Goal: Task Accomplishment & Management: Manage account settings

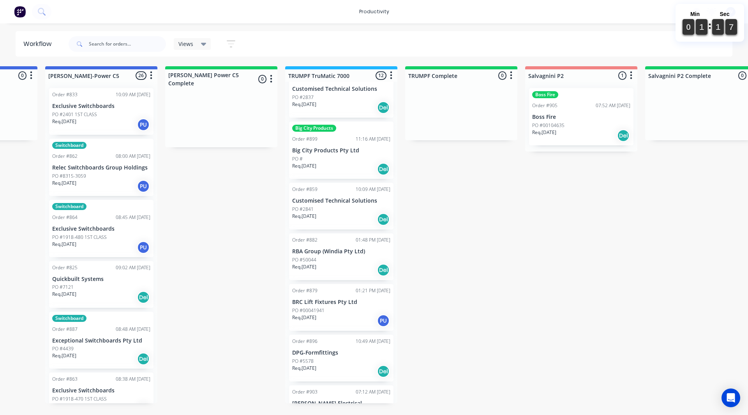
scroll to position [195, 0]
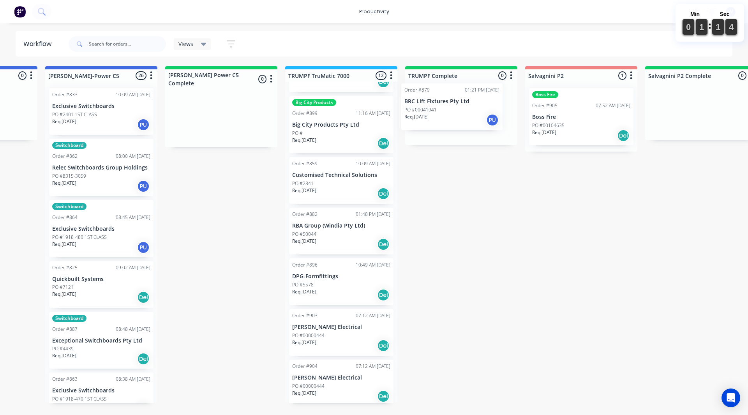
drag, startPoint x: 318, startPoint y: 275, endPoint x: 432, endPoint y: 99, distance: 209.9
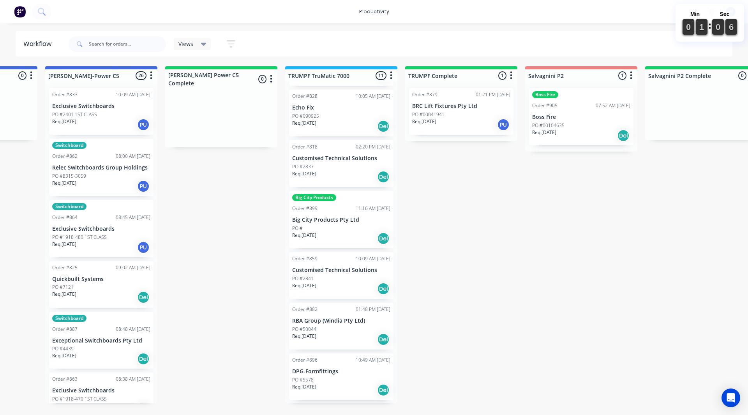
scroll to position [0, 0]
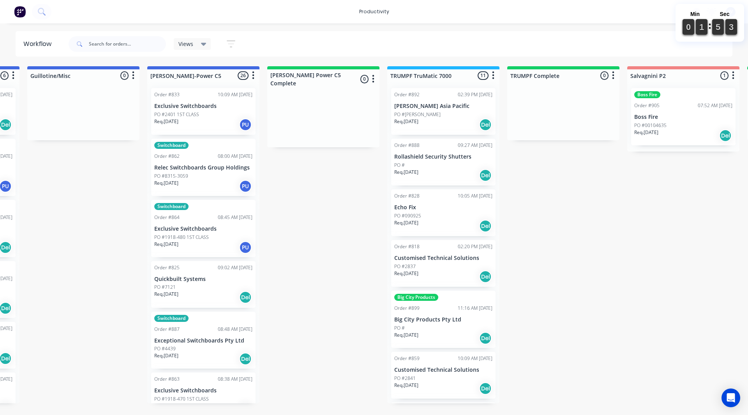
scroll to position [0, 592]
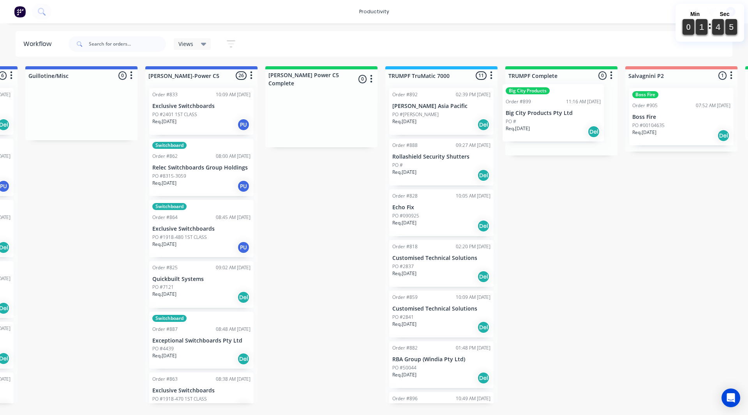
drag, startPoint x: 412, startPoint y: 321, endPoint x: 530, endPoint y: 111, distance: 240.3
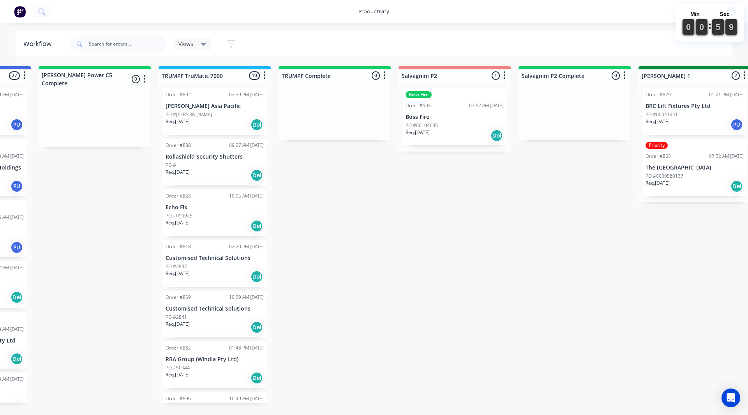
scroll to position [0, 815]
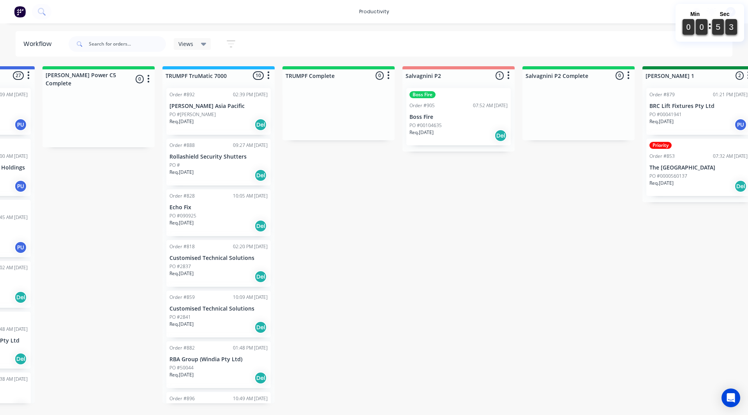
click at [210, 267] on div "PO #2837" at bounding box center [219, 266] width 98 height 7
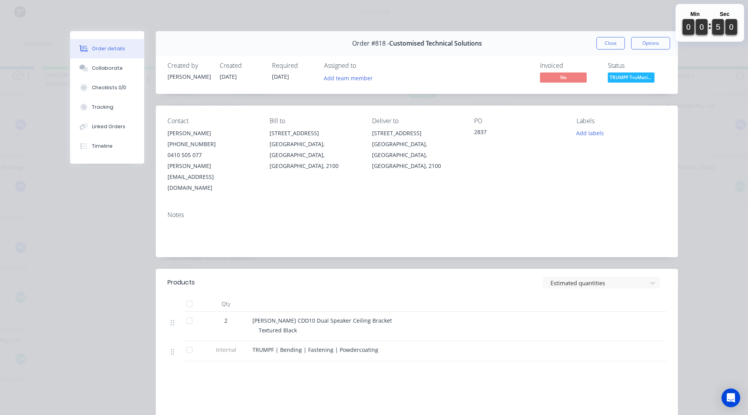
click at [611, 35] on div "Order #818 - Customised Technical Solutions Close Options" at bounding box center [417, 43] width 522 height 25
drag, startPoint x: 610, startPoint y: 40, endPoint x: 592, endPoint y: 44, distance: 18.0
click at [609, 39] on button "Close" at bounding box center [611, 43] width 28 height 12
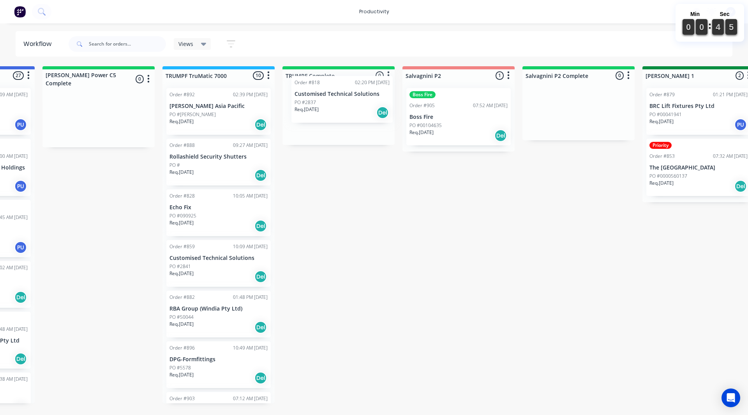
drag, startPoint x: 203, startPoint y: 272, endPoint x: 329, endPoint y: 107, distance: 207.6
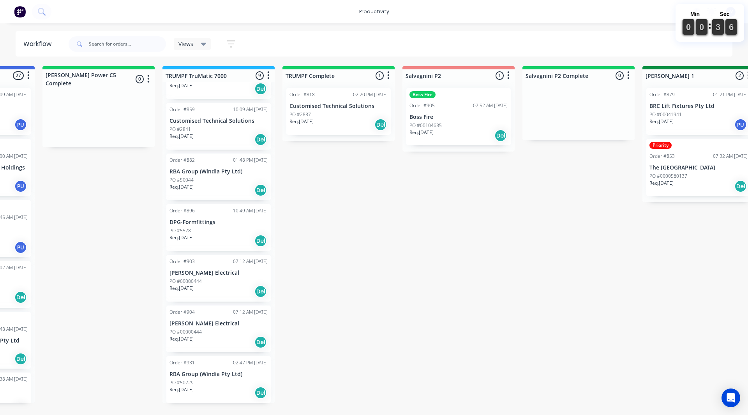
scroll to position [0, 0]
